Goal: Check status: Check status

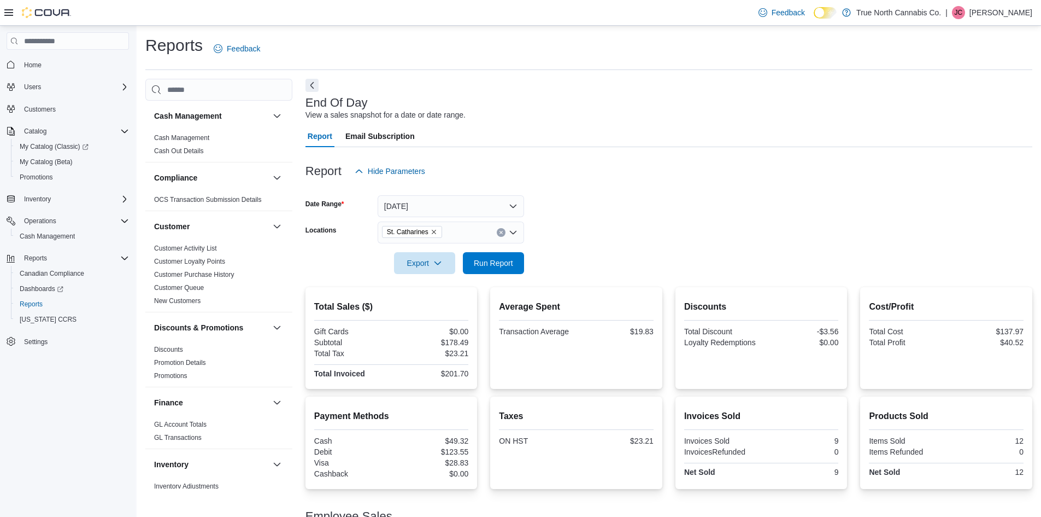
scroll to position [62, 0]
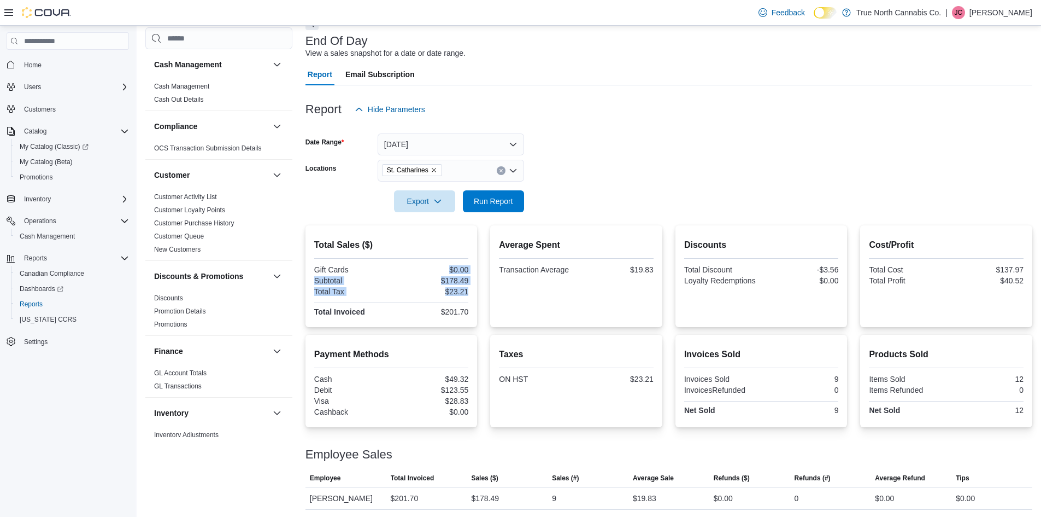
drag, startPoint x: 427, startPoint y: 297, endPoint x: 455, endPoint y: 259, distance: 47.0
click at [453, 262] on div "Total Sales ($) Gift Cards $0.00 Subtotal $178.49 Total Tax $23.21 Total Invoic…" at bounding box center [391, 278] width 155 height 80
click at [455, 258] on hr at bounding box center [391, 258] width 155 height 1
click at [493, 206] on span "Run Report" at bounding box center [493, 200] width 39 height 11
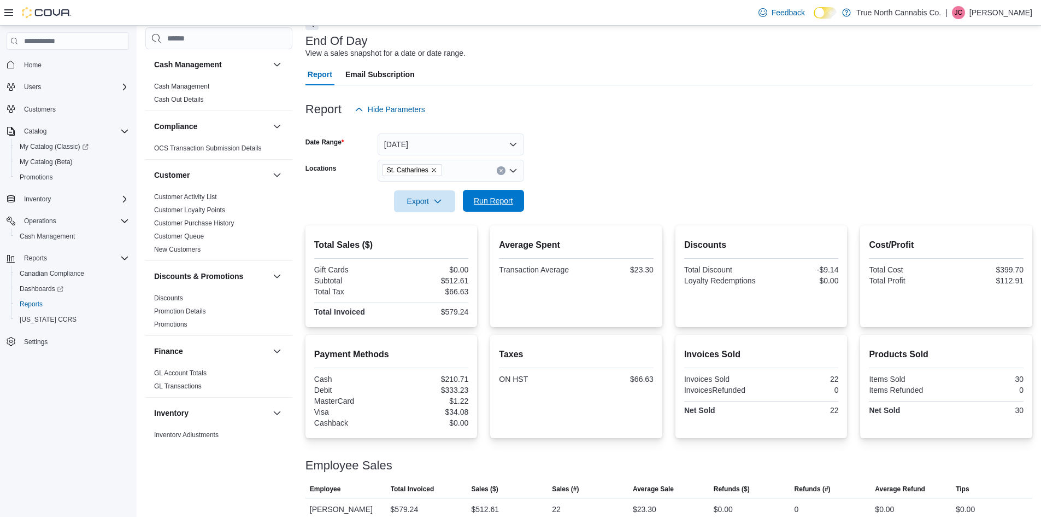
click at [494, 198] on span "Run Report" at bounding box center [493, 200] width 39 height 11
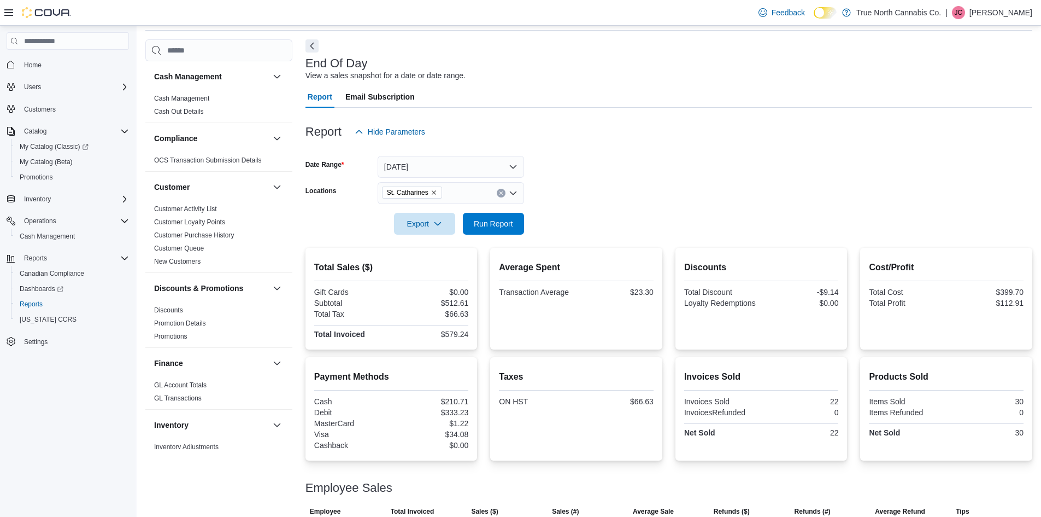
scroll to position [0, 0]
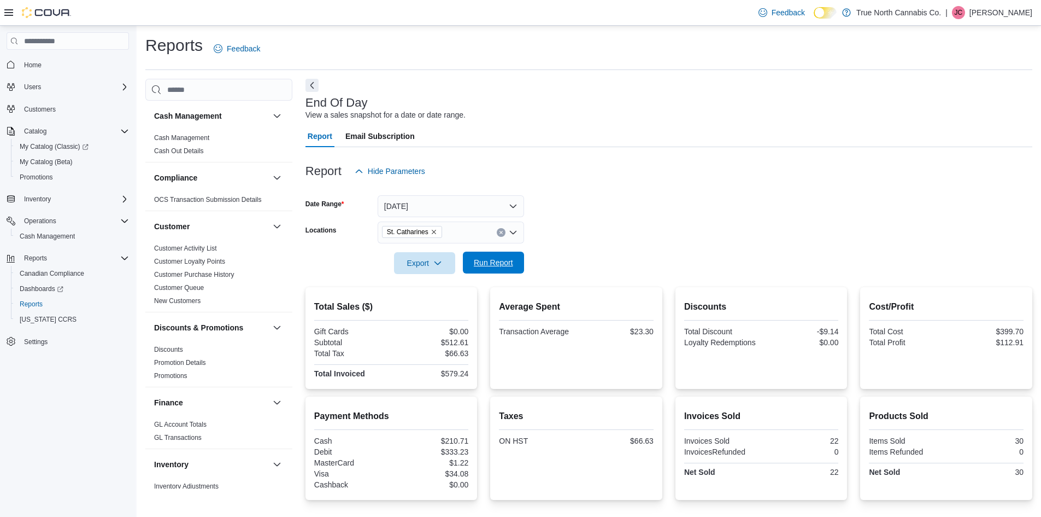
click at [495, 265] on span "Run Report" at bounding box center [493, 262] width 39 height 11
click at [520, 260] on button "Run Report" at bounding box center [493, 262] width 61 height 22
click at [512, 261] on span "Run Report" at bounding box center [493, 262] width 39 height 11
click at [514, 252] on div "Export Run Report" at bounding box center [415, 263] width 219 height 22
click at [514, 252] on span "Run Report" at bounding box center [494, 262] width 48 height 22
